Goal: Check status: Check status

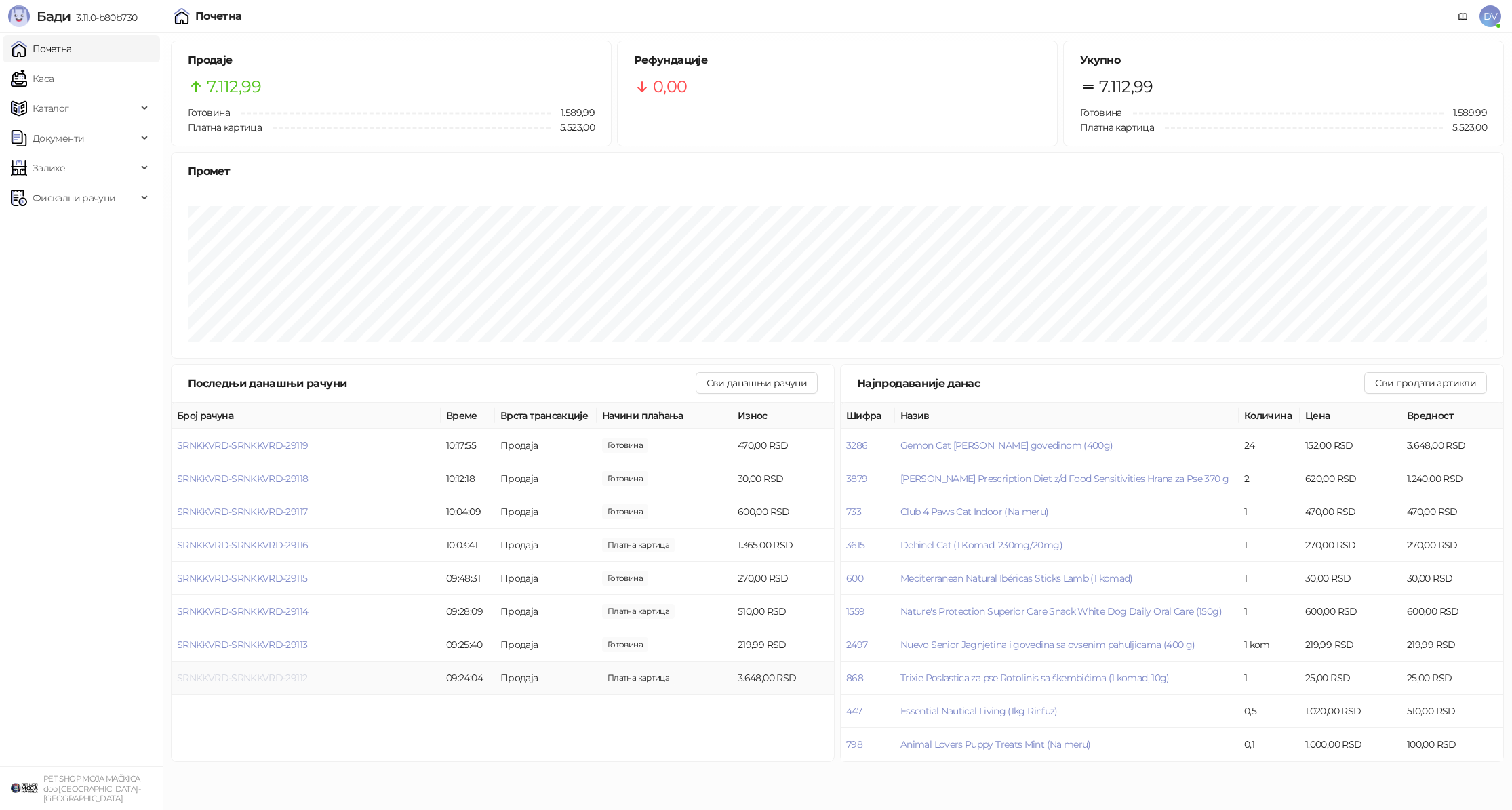
click at [285, 680] on span "SRNKKVRD-SRNKKVRD-29112" at bounding box center [242, 678] width 130 height 12
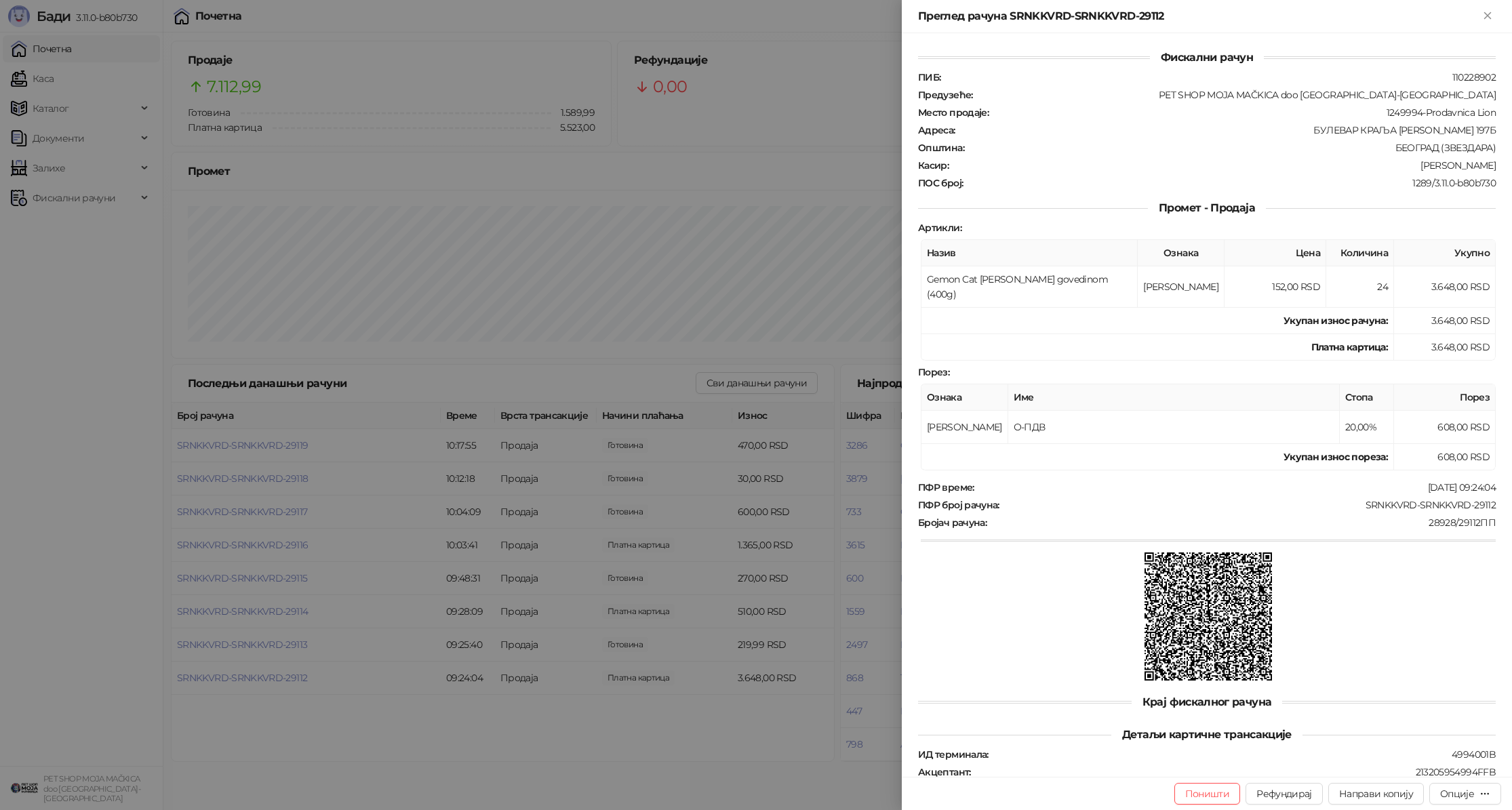
click at [328, 682] on div at bounding box center [756, 405] width 1512 height 810
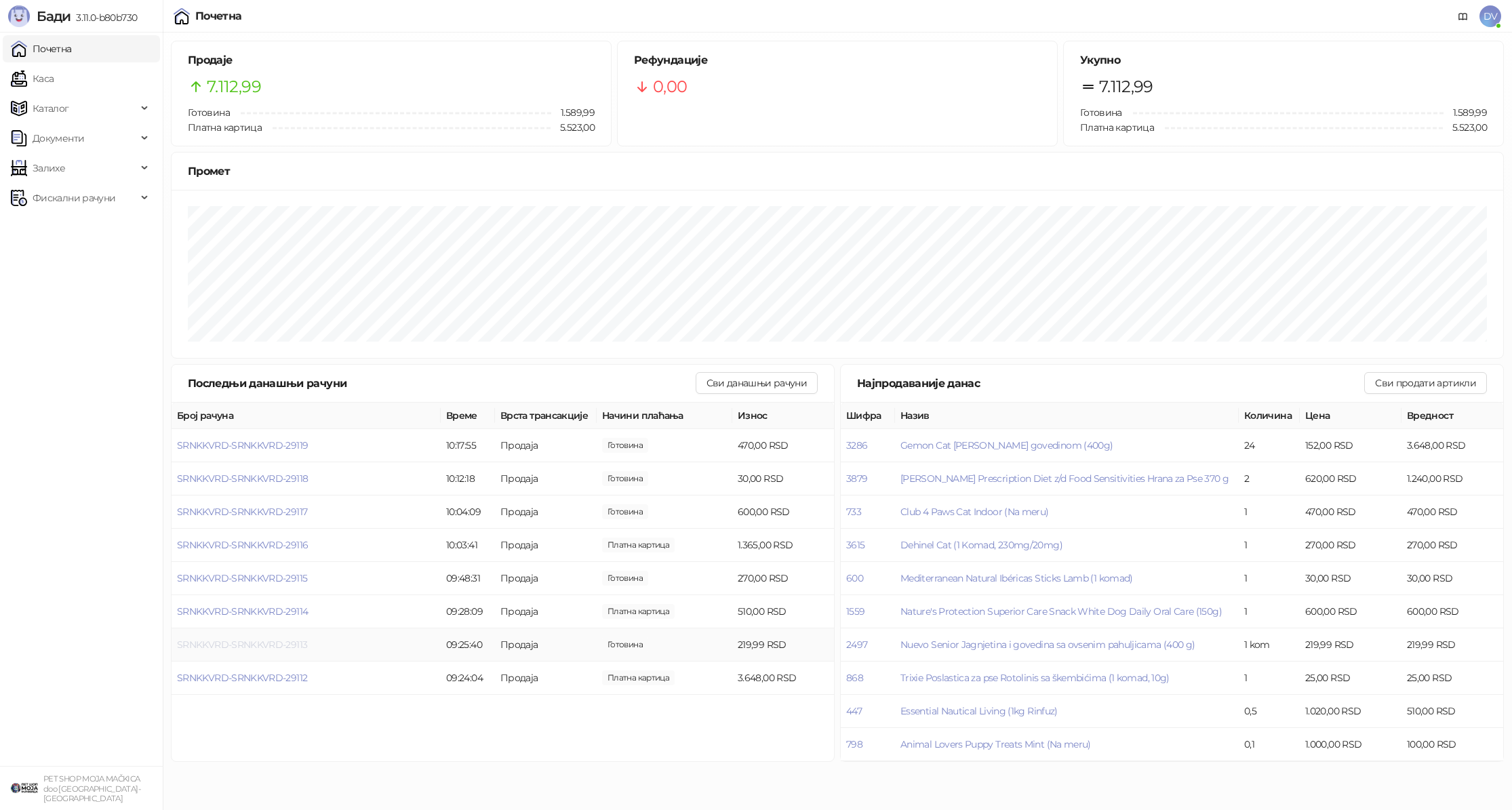
click at [217, 645] on span "SRNKKVRD-SRNKKVRD-29113" at bounding box center [242, 645] width 130 height 12
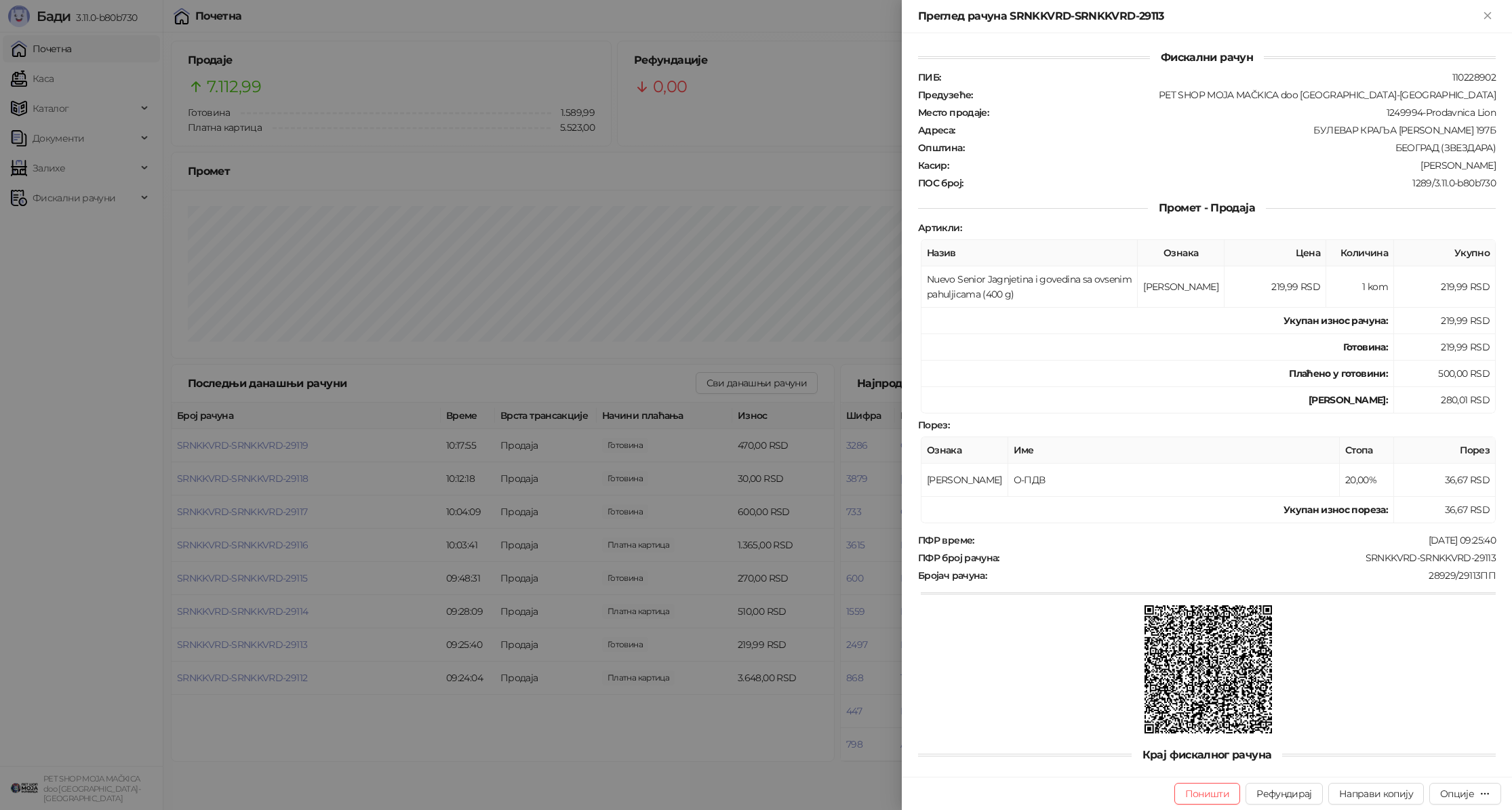
click at [218, 645] on div at bounding box center [756, 405] width 1512 height 810
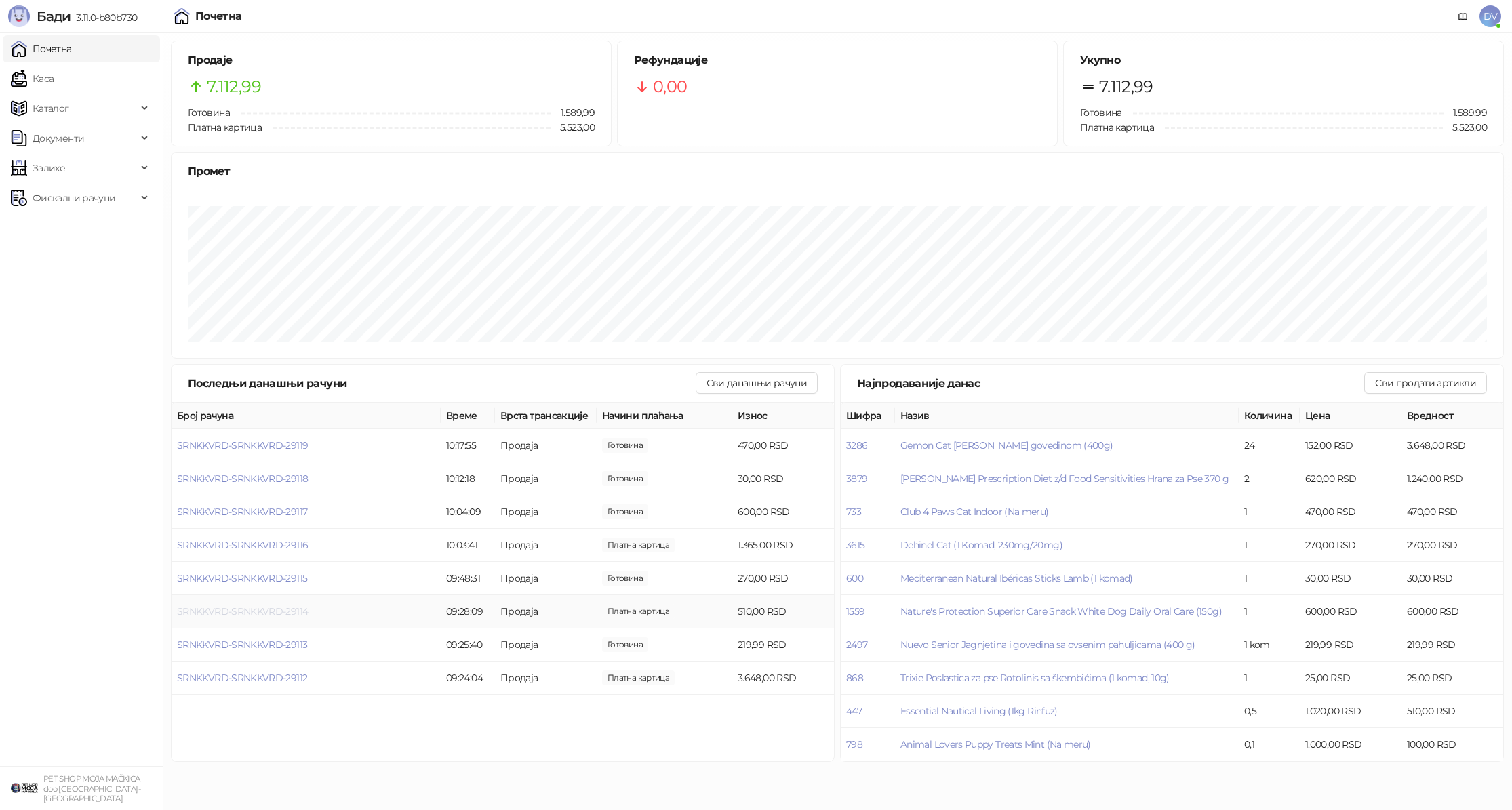
click at [240, 613] on span "SRNKKVRD-SRNKKVRD-29114" at bounding box center [243, 611] width 131 height 12
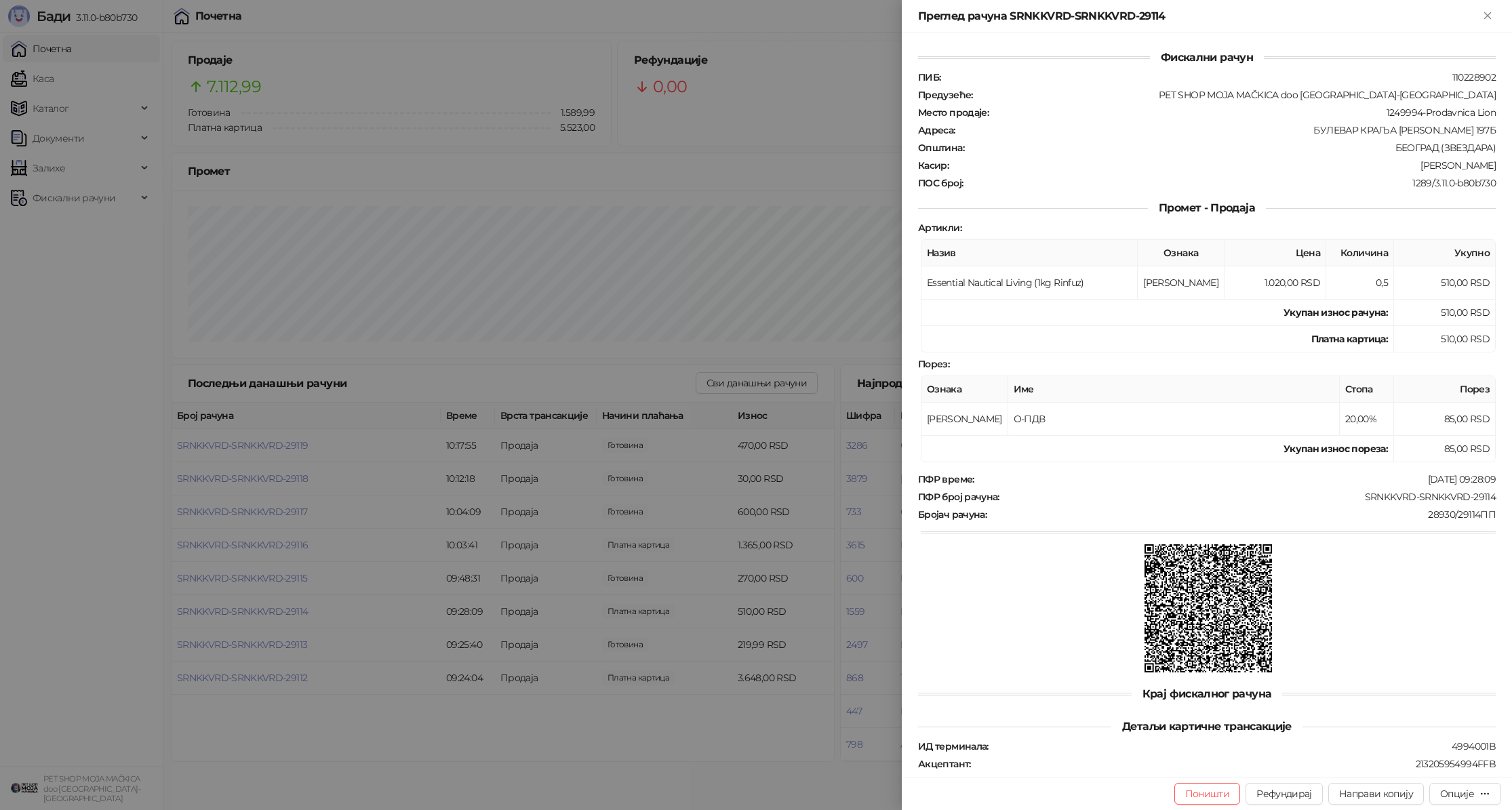
click at [240, 611] on div at bounding box center [756, 405] width 1512 height 810
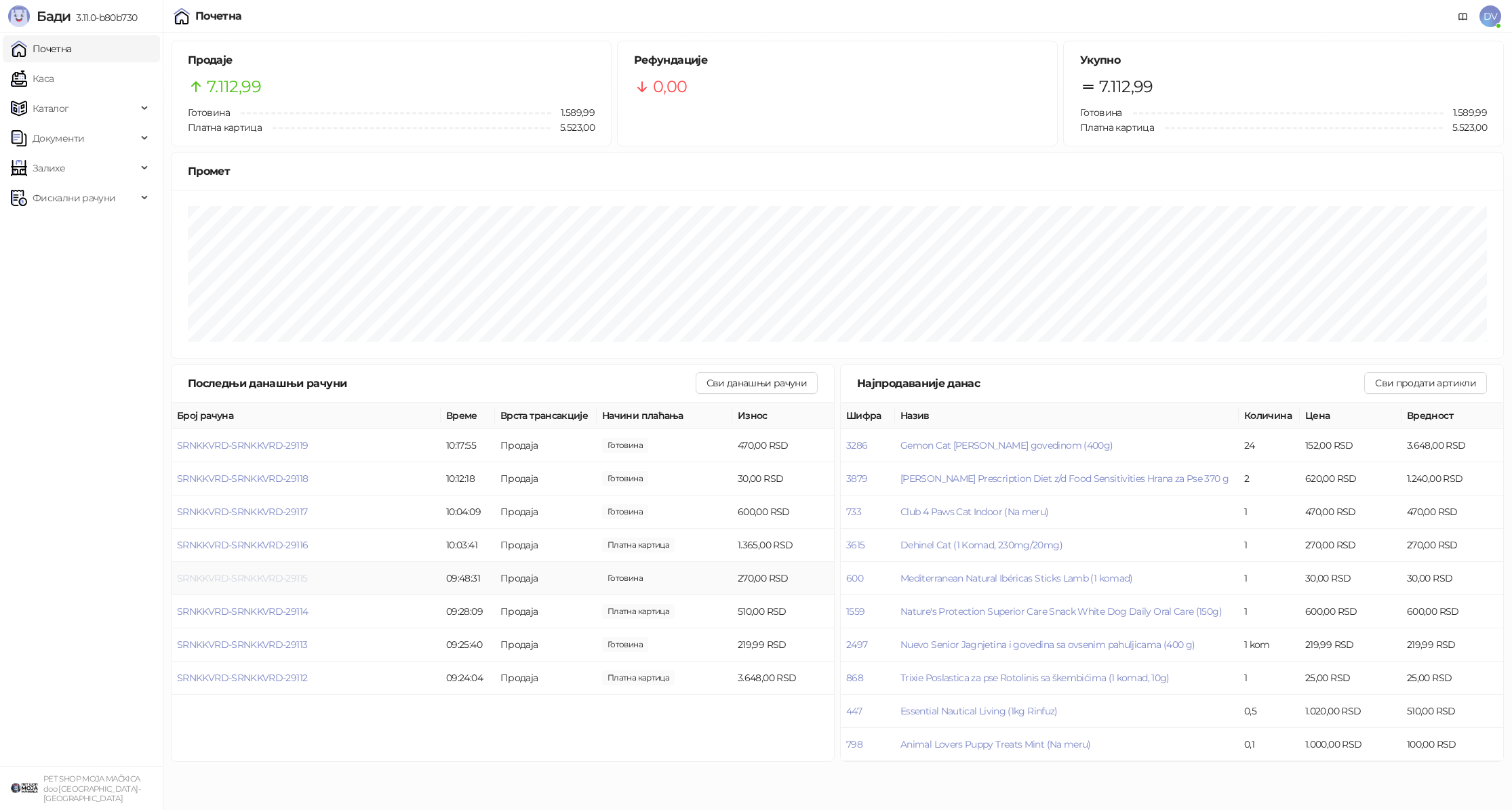
click at [258, 576] on span "SRNKKVRD-SRNKKVRD-29115" at bounding box center [242, 578] width 130 height 12
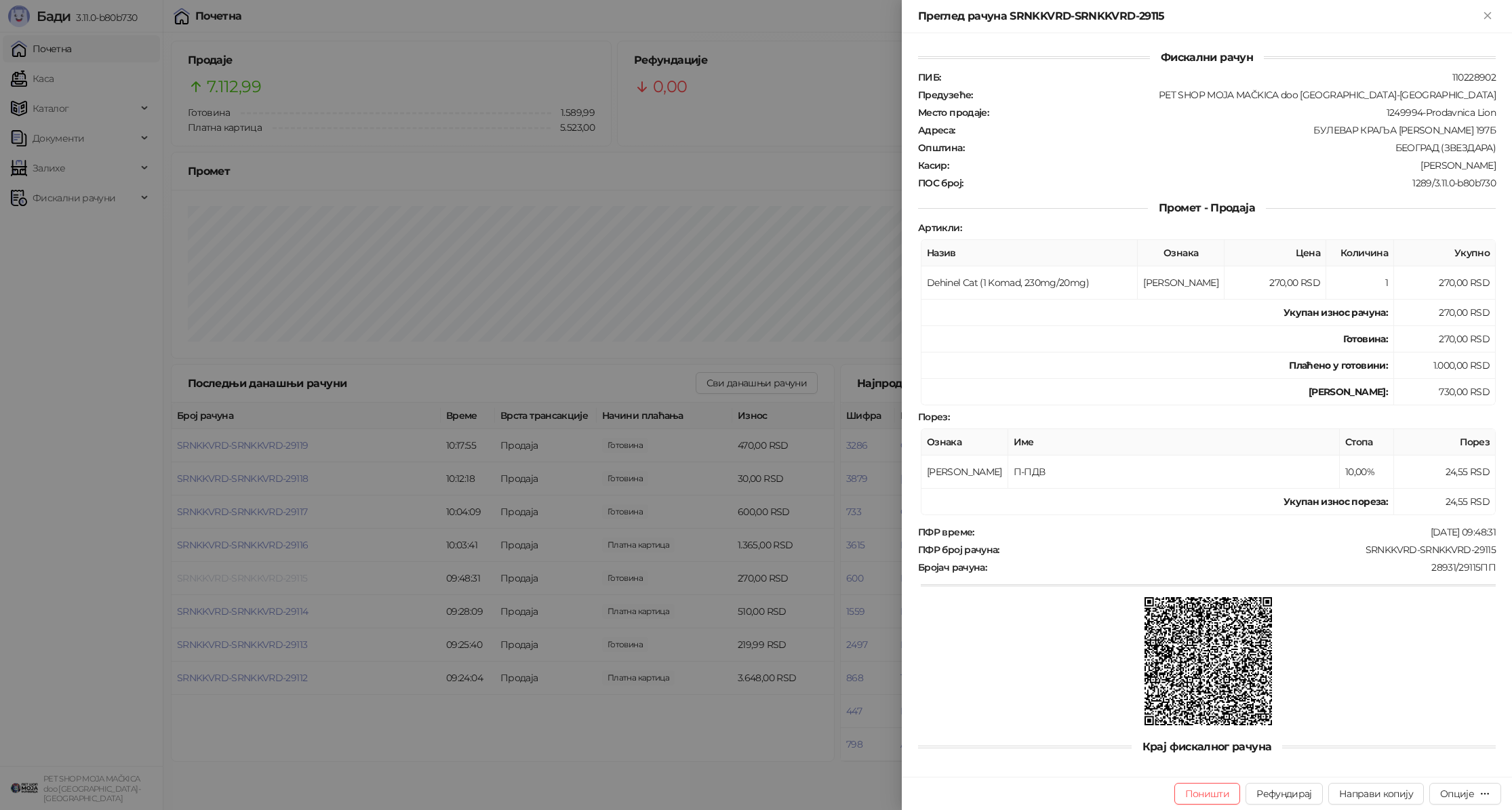
click at [258, 576] on div at bounding box center [756, 405] width 1512 height 810
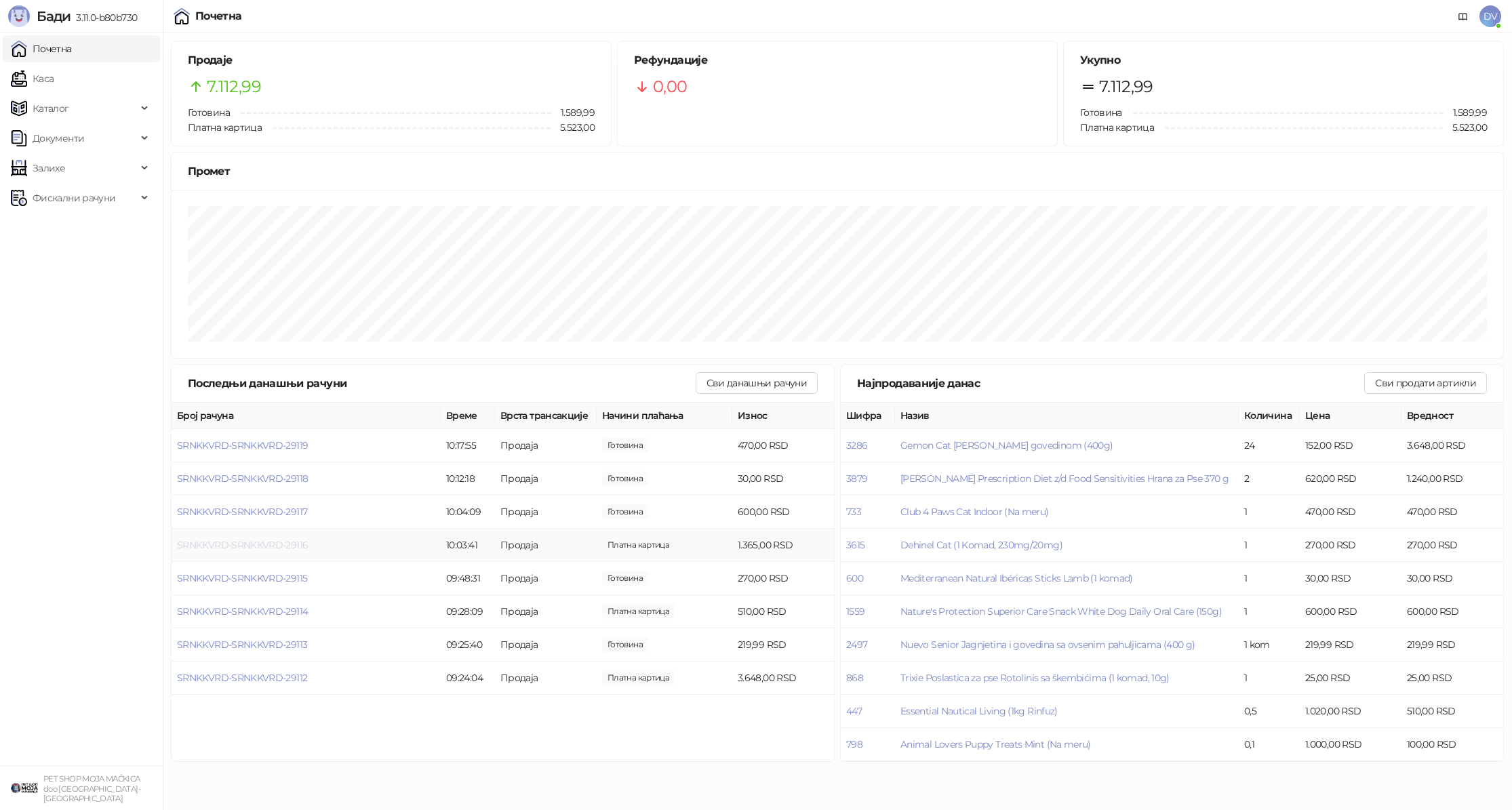
click at [276, 543] on span "SRNKKVRD-SRNKKVRD-29116" at bounding box center [243, 544] width 131 height 12
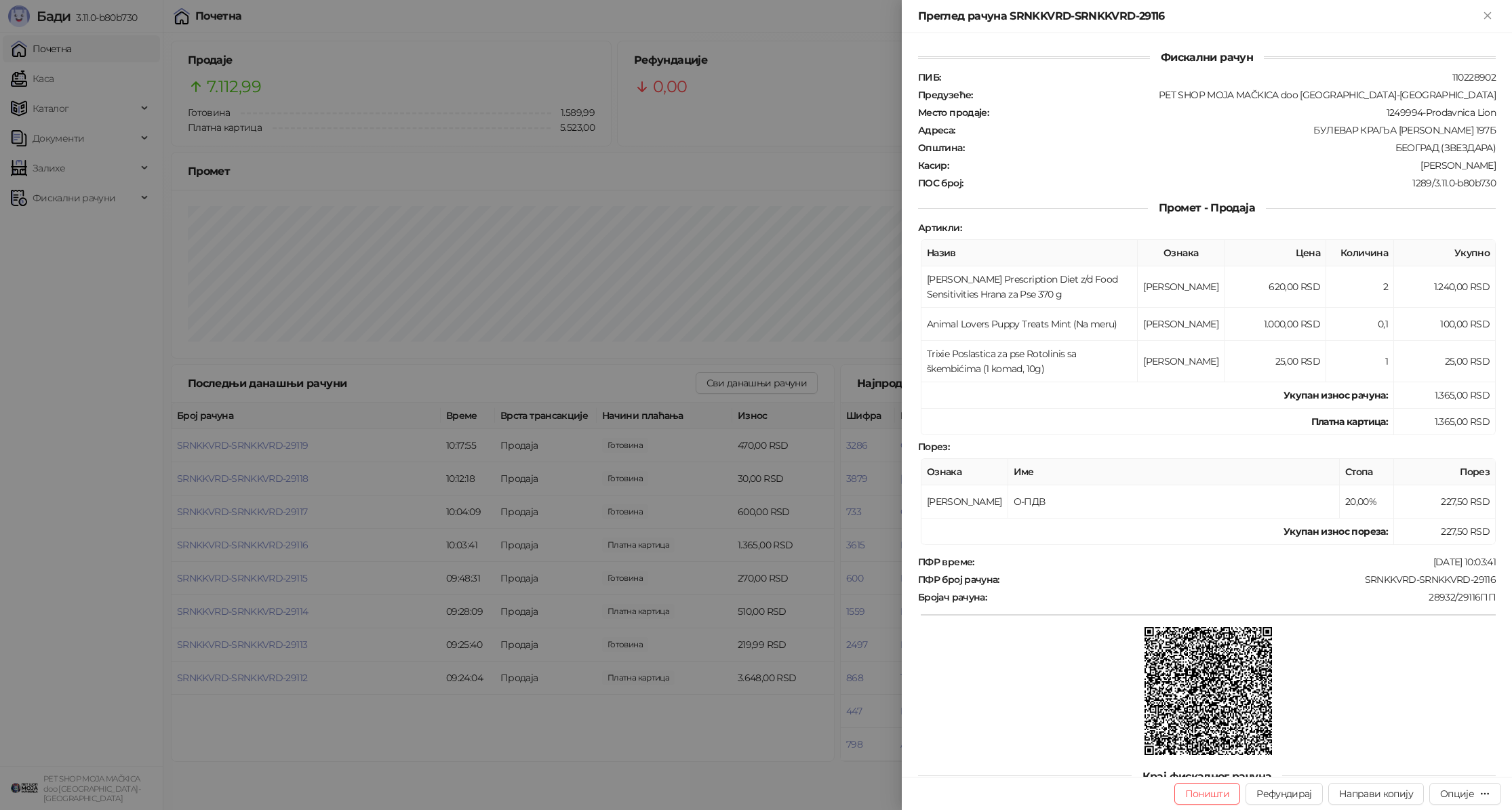
click at [277, 543] on div at bounding box center [756, 405] width 1512 height 810
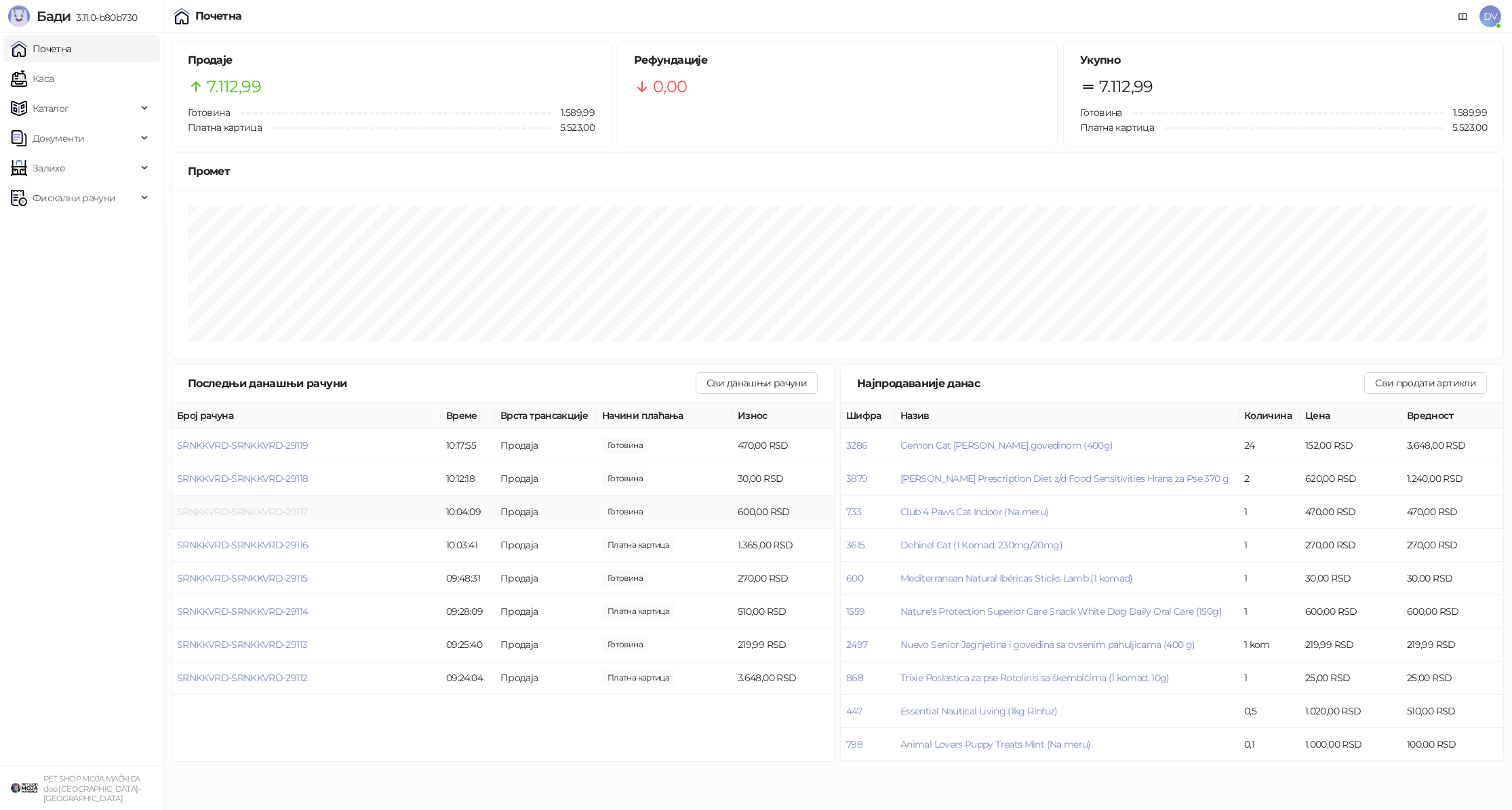
click at [287, 515] on span "SRNKKVRD-SRNKKVRD-29117" at bounding box center [242, 511] width 130 height 12
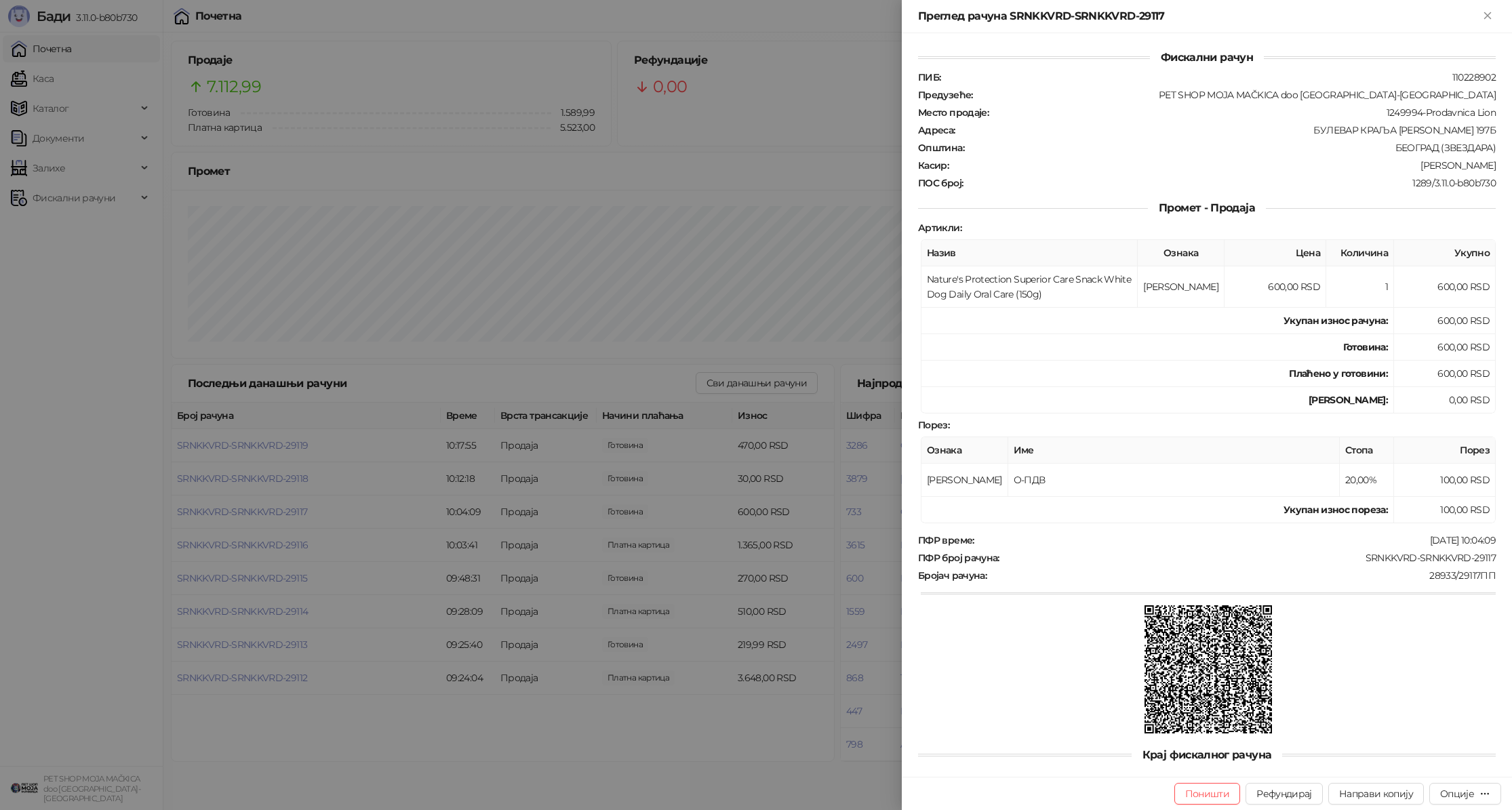
click at [287, 515] on div at bounding box center [756, 405] width 1512 height 810
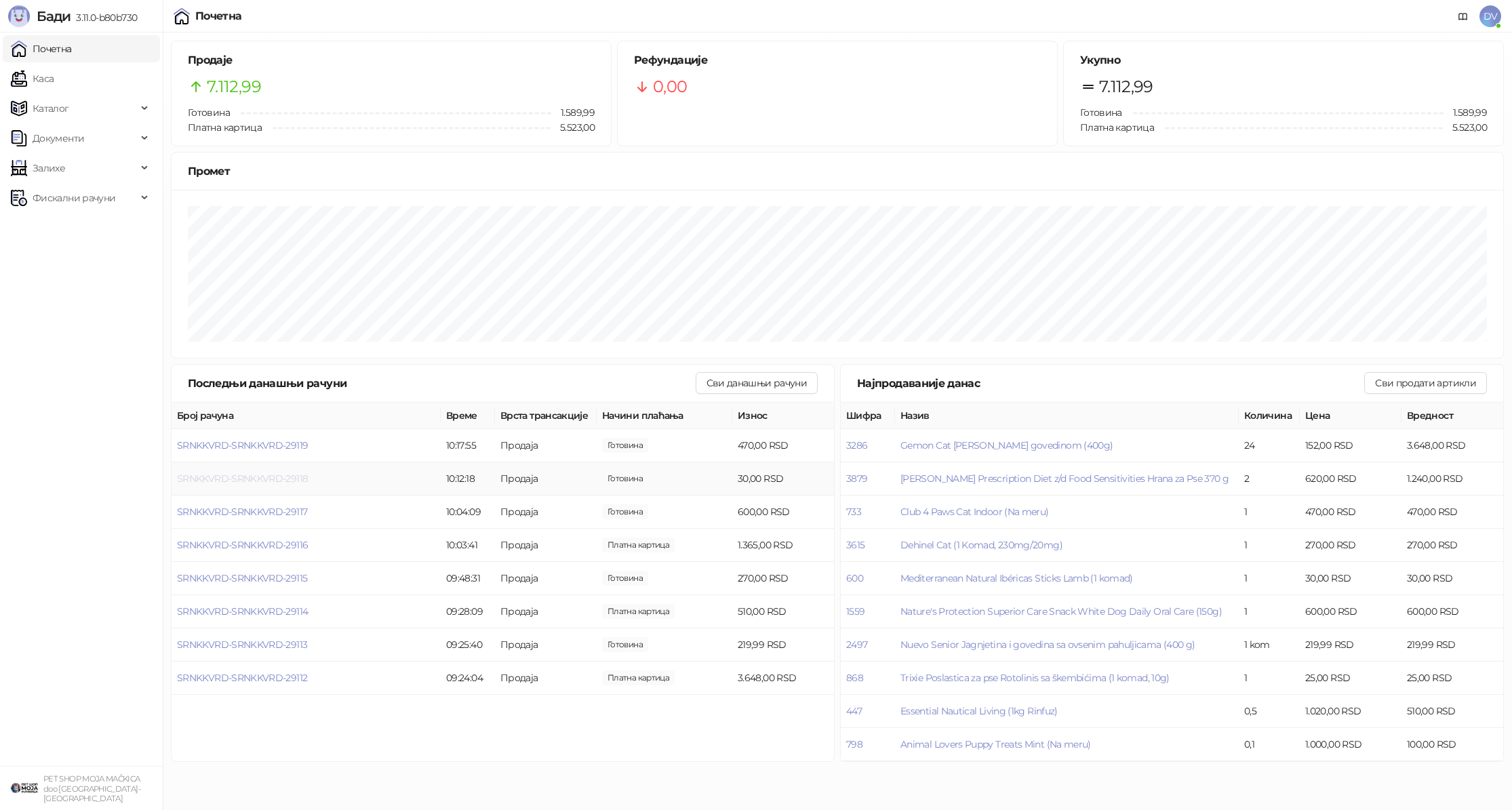
click at [295, 481] on span "SRNKKVRD-SRNKKVRD-29118" at bounding box center [243, 478] width 131 height 12
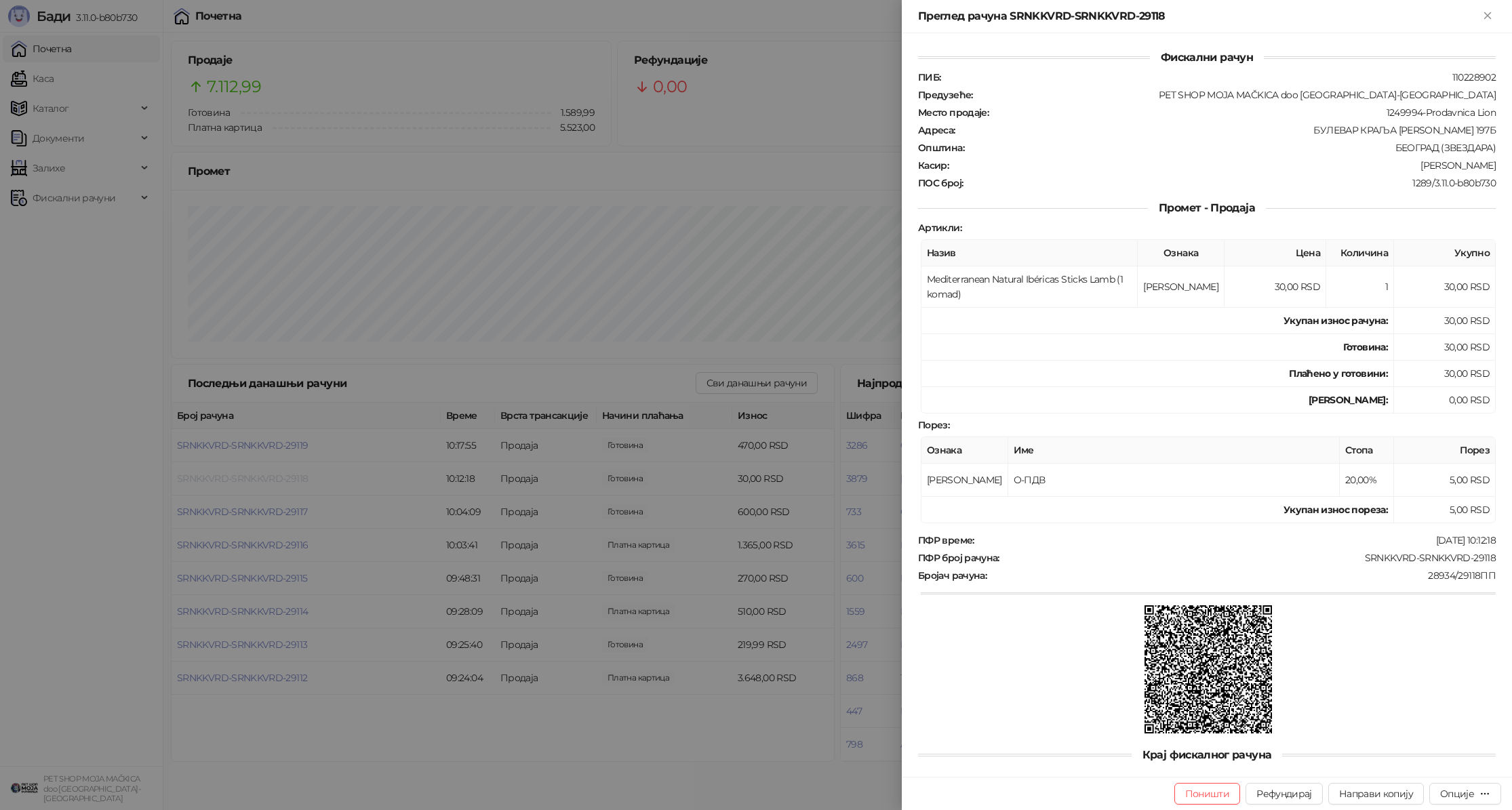
click at [295, 481] on div at bounding box center [756, 405] width 1512 height 810
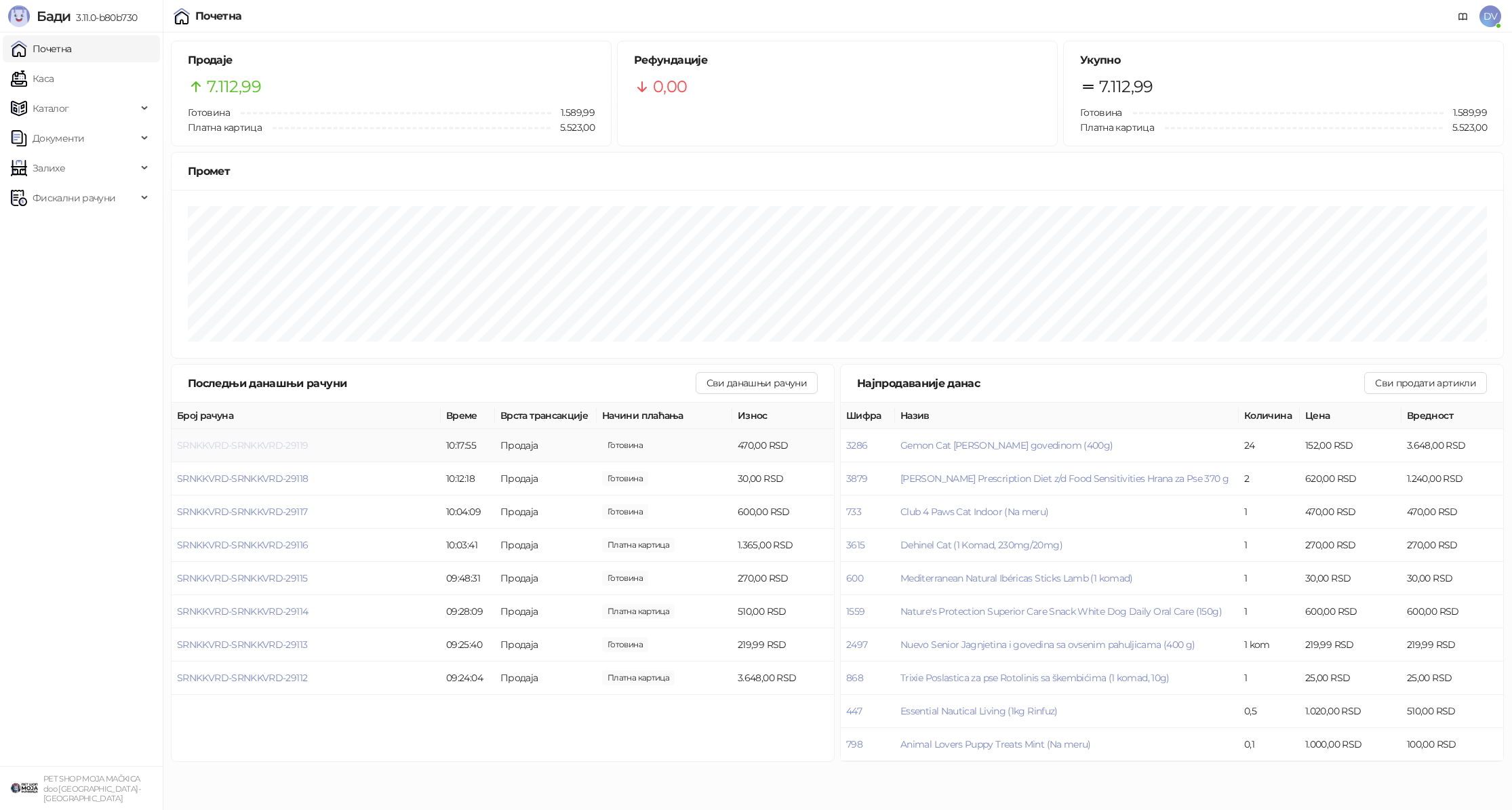
click at [303, 444] on span "SRNKKVRD-SRNKKVRD-29119" at bounding box center [243, 445] width 131 height 12
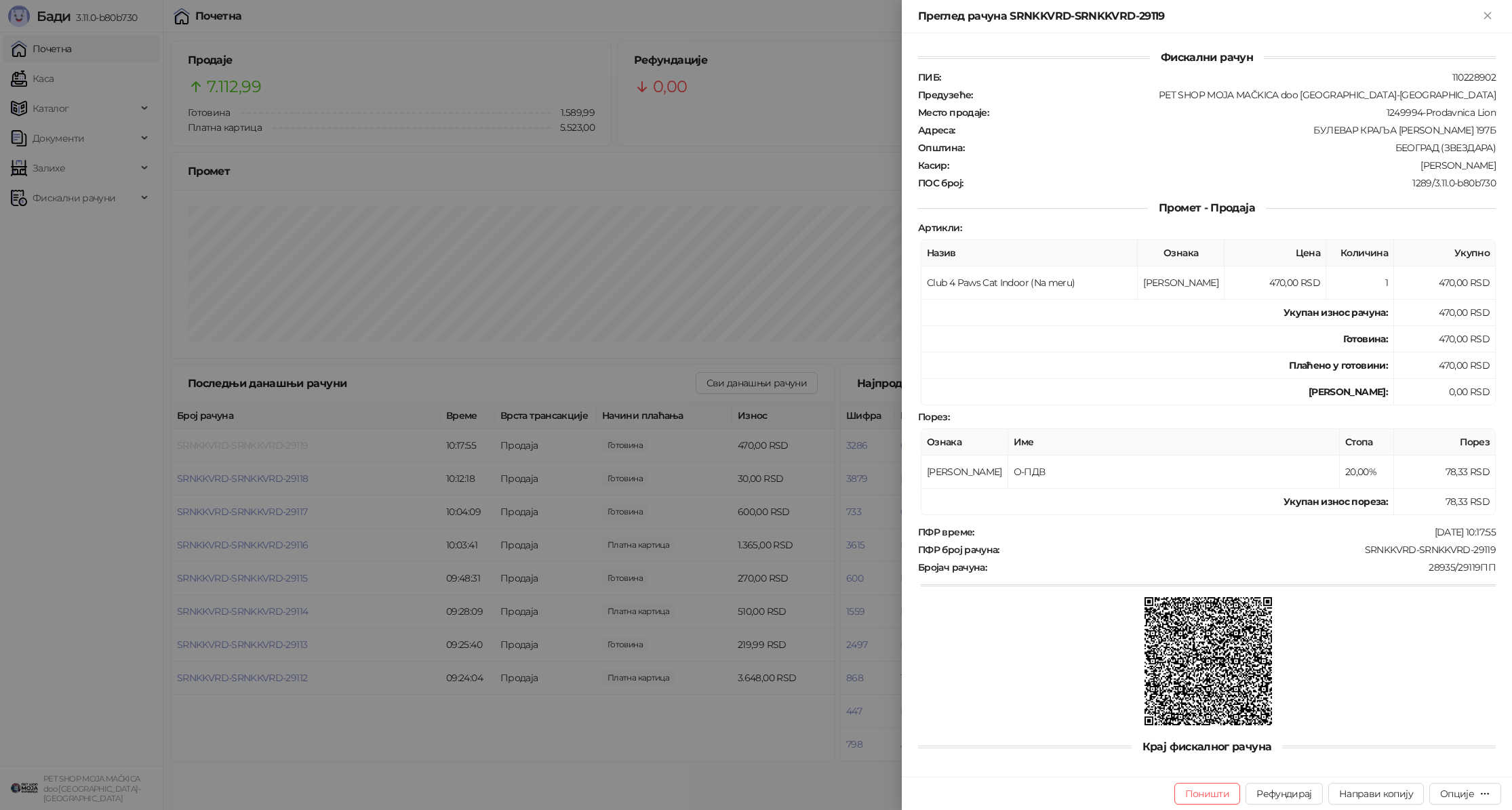
click at [303, 444] on div at bounding box center [756, 405] width 1512 height 810
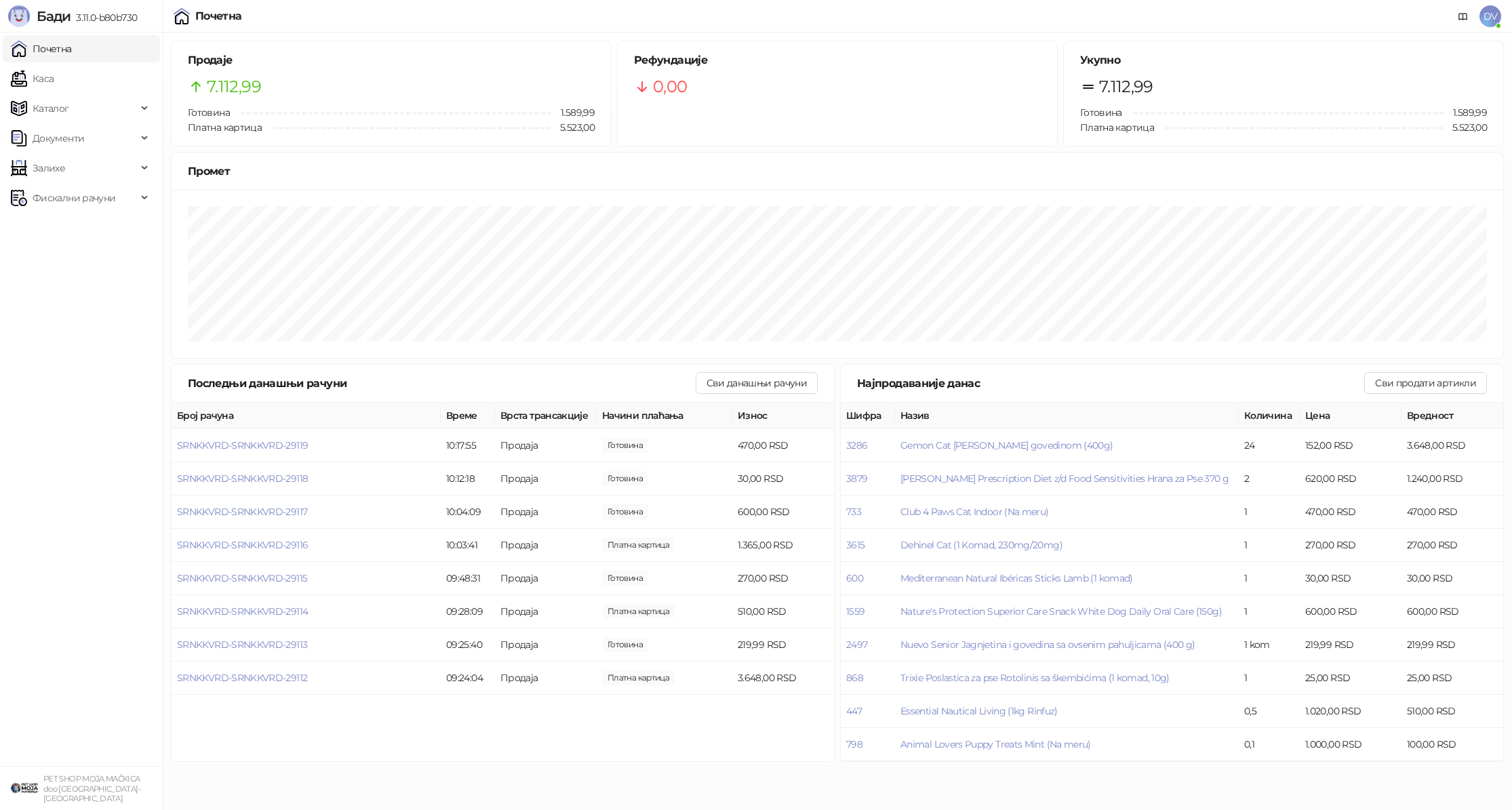
click at [470, 95] on div "7.112,99" at bounding box center [391, 87] width 407 height 26
